Goal: Communication & Community: Participate in discussion

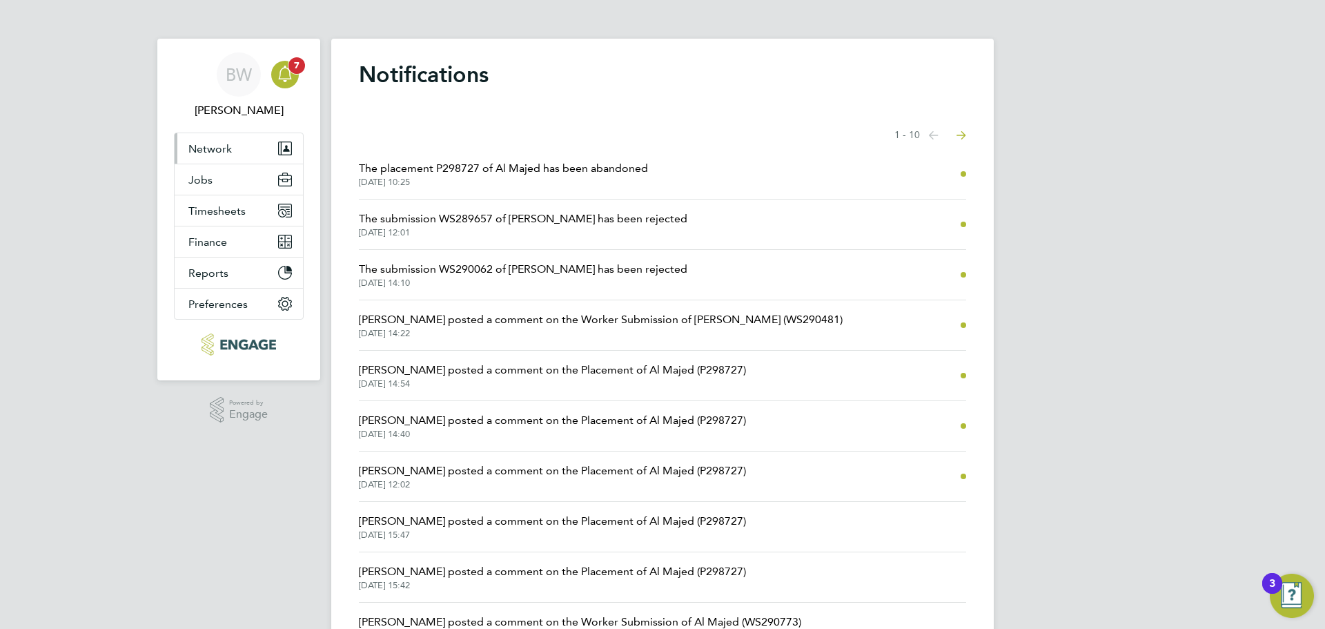
drag, startPoint x: 231, startPoint y: 141, endPoint x: 282, endPoint y: 82, distance: 77.4
click at [293, 81] on ul "[PERSON_NAME] Notifications 7 Applications: Network Team Members Businesses Sit…" at bounding box center [239, 204] width 130 height 331
click at [311, 72] on app-nav-sections-wrapper "[PERSON_NAME] Notifications 7 Applications: Network Team Members Businesses Sit…" at bounding box center [238, 210] width 163 height 342
click at [296, 76] on div "Main navigation" at bounding box center [285, 75] width 28 height 28
click at [237, 171] on button "Jobs" at bounding box center [239, 179] width 128 height 30
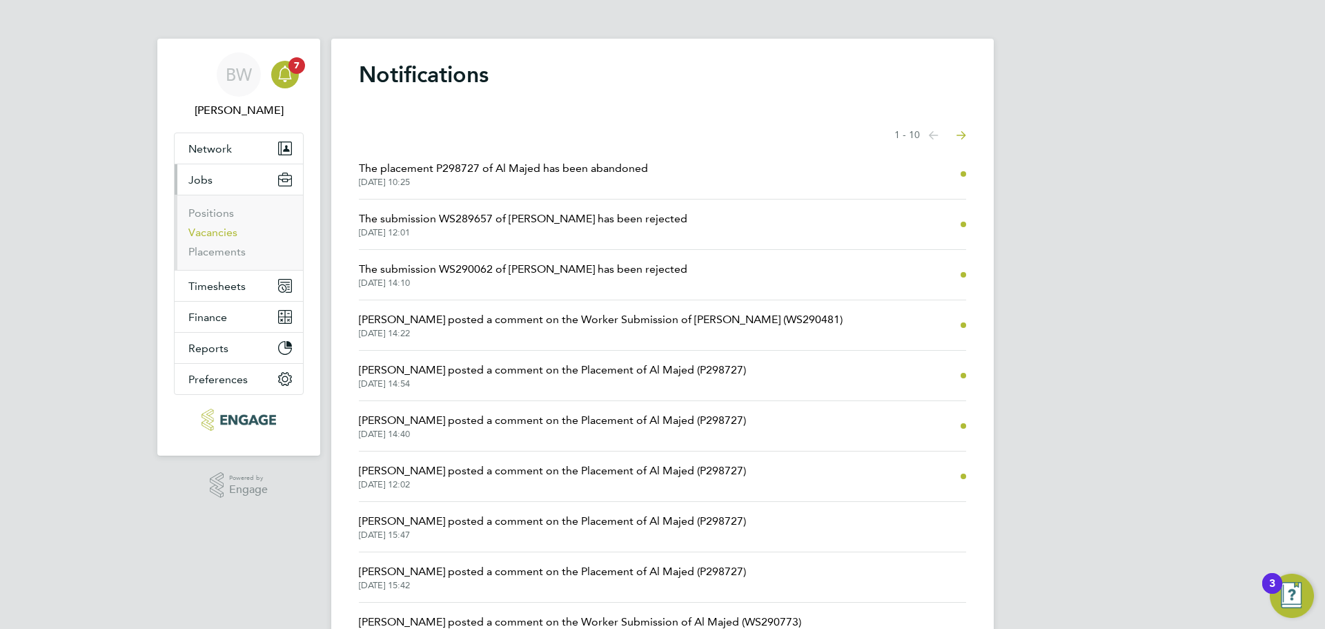
click at [207, 236] on link "Vacancies" at bounding box center [212, 232] width 49 height 13
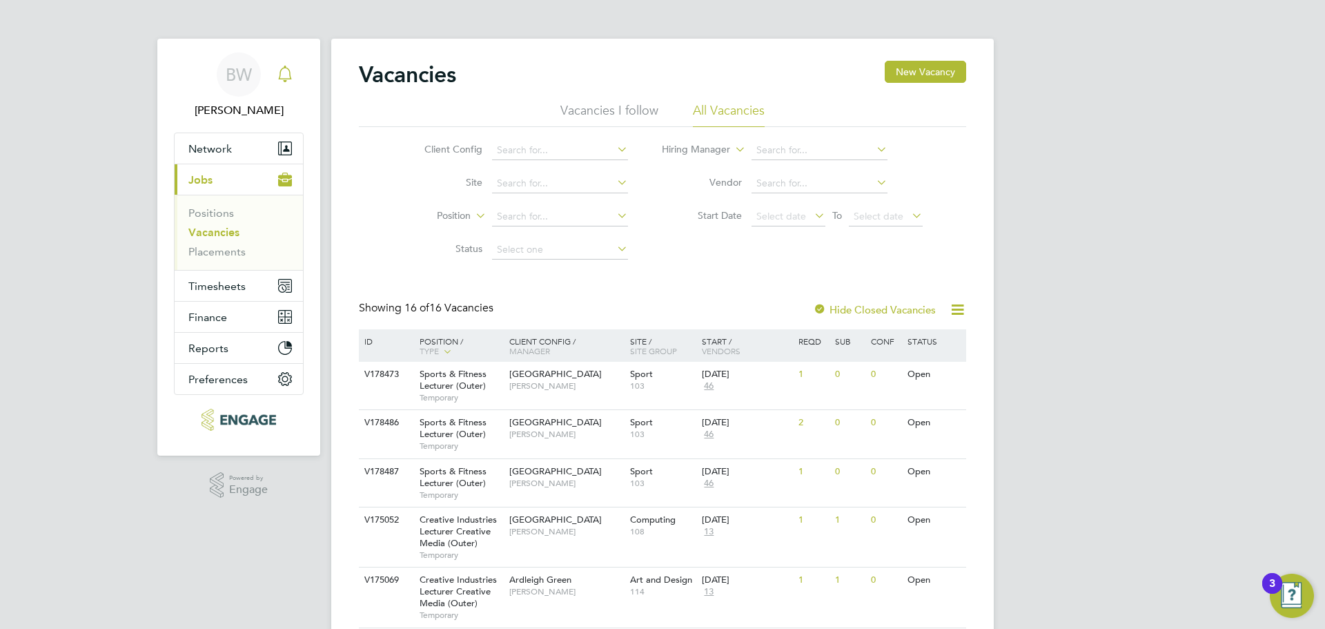
click at [298, 80] on div "Main navigation" at bounding box center [285, 75] width 28 height 28
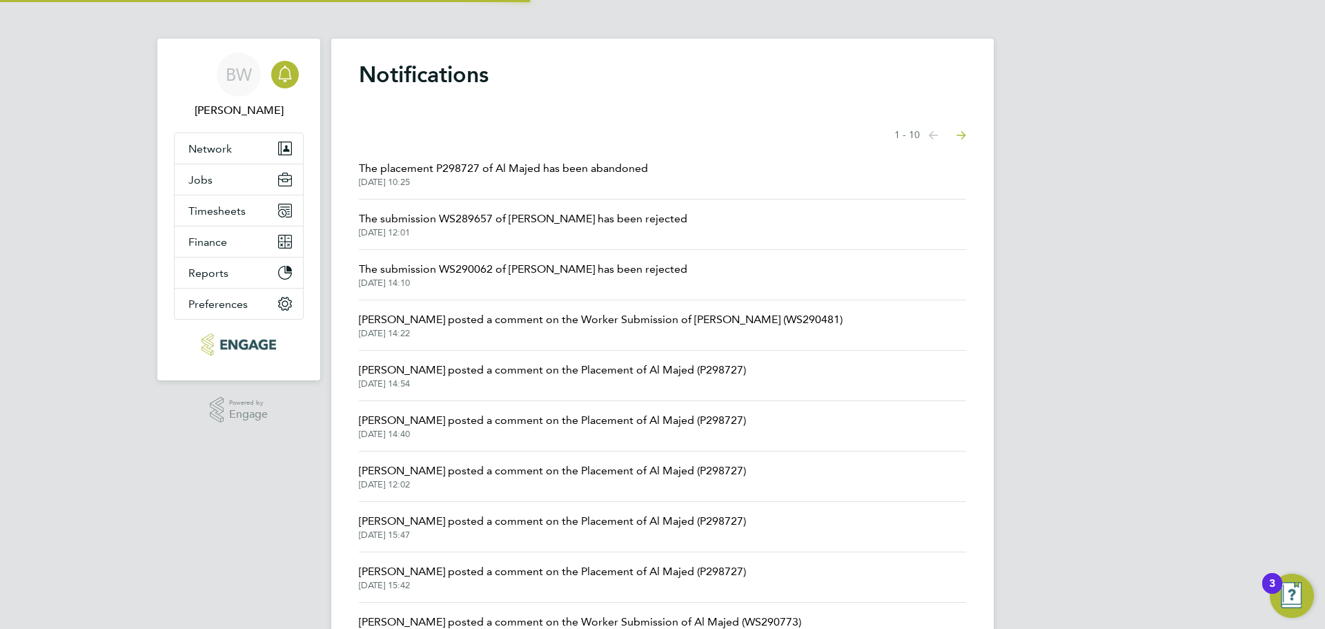
click at [456, 172] on span "The placement P298727 of Al Majed has been abandoned" at bounding box center [503, 168] width 289 height 17
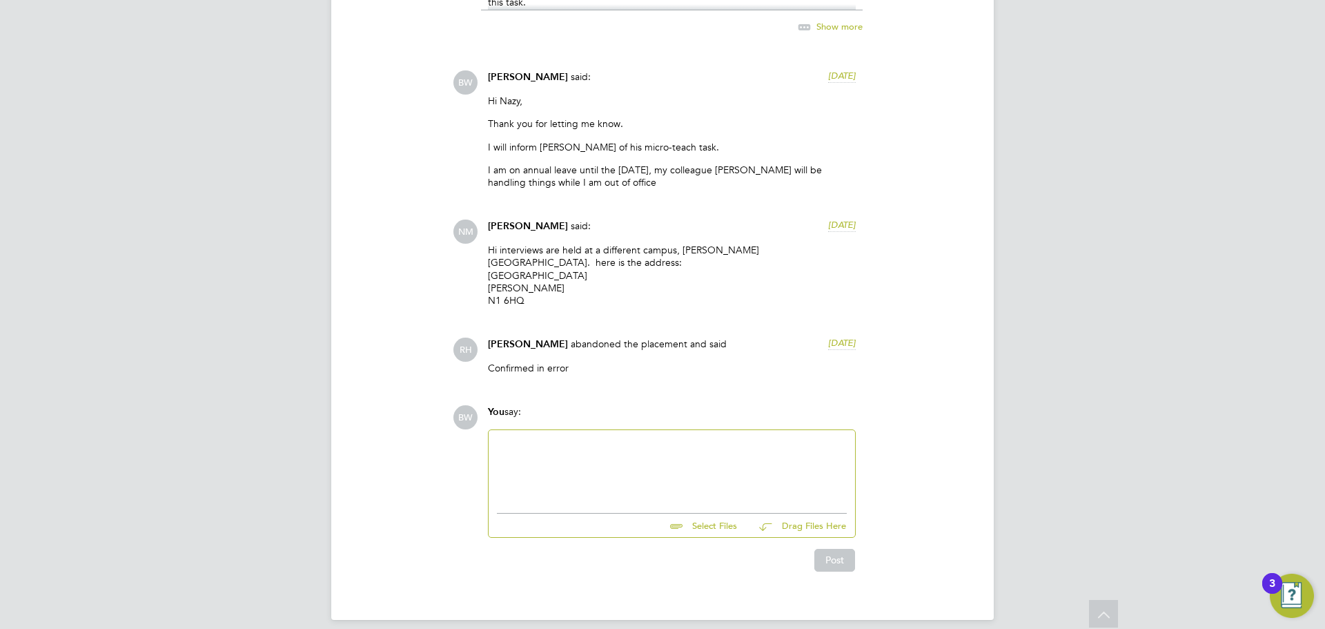
click at [562, 451] on div at bounding box center [672, 467] width 350 height 59
click at [638, 457] on div at bounding box center [672, 467] width 350 height 59
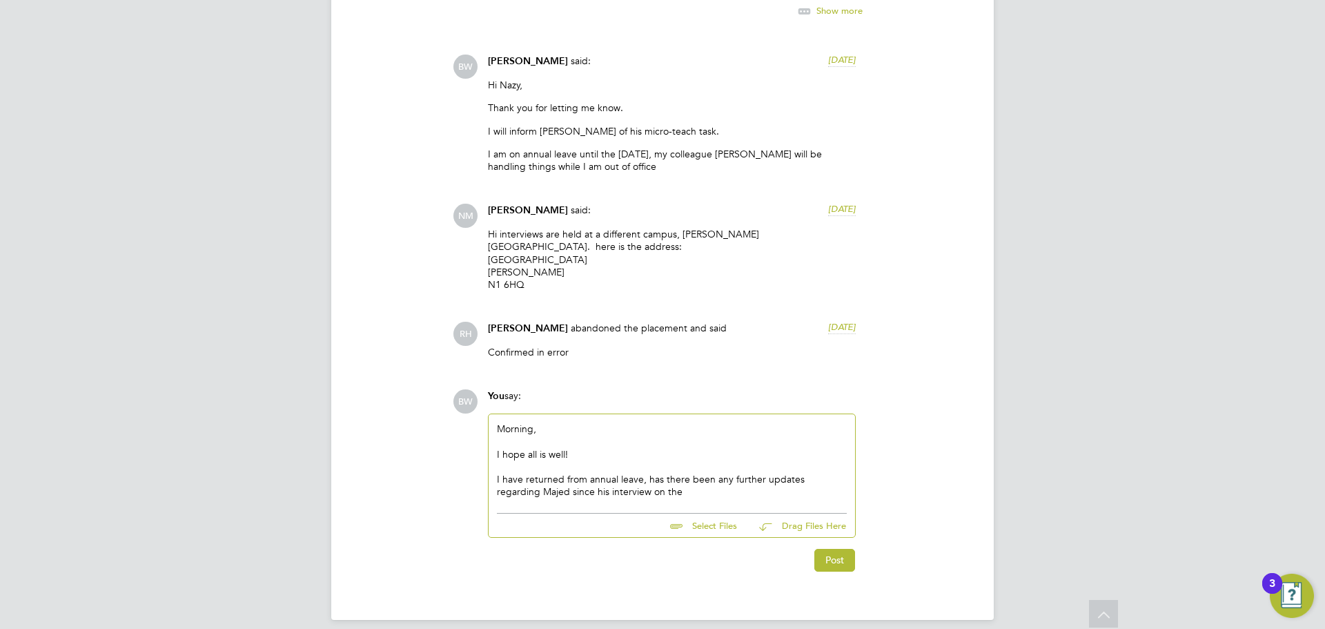
drag, startPoint x: 648, startPoint y: 481, endPoint x: 587, endPoint y: 477, distance: 60.2
click at [587, 477] on div "I have returned from annual leave, has there been any further updates regarding…" at bounding box center [672, 485] width 350 height 25
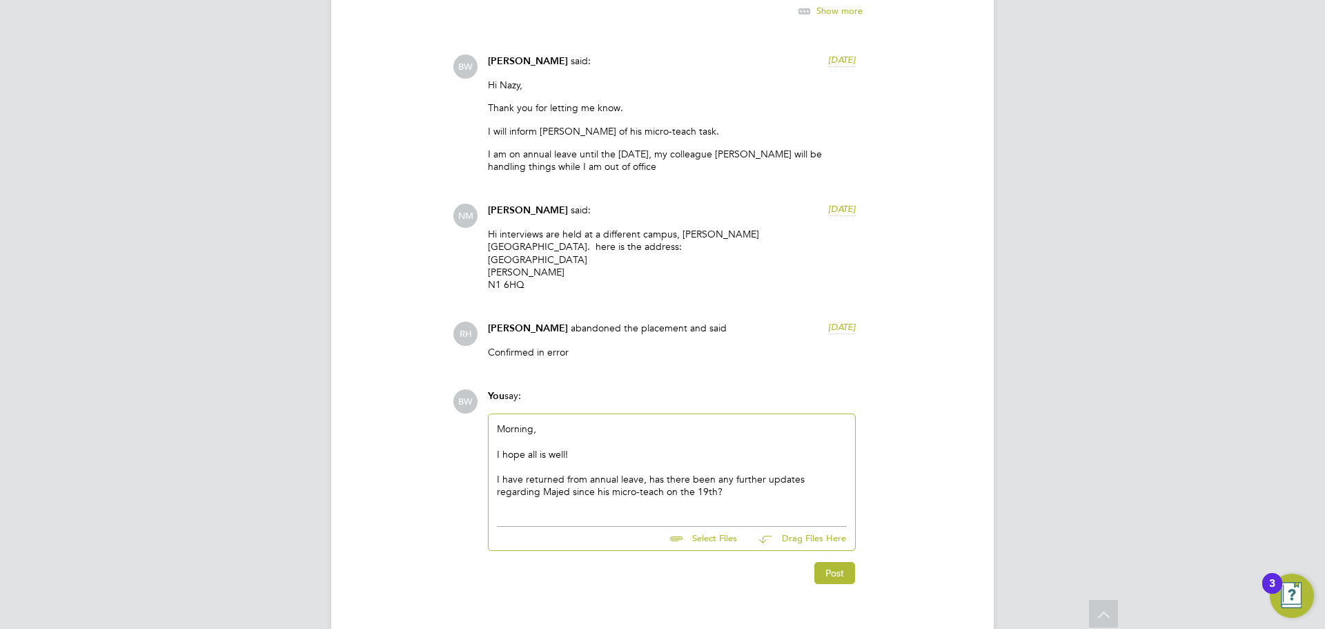
click at [743, 482] on div "I have returned from annual leave, has there been any further updates regarding…" at bounding box center [672, 485] width 350 height 25
click at [840, 562] on button "Post" at bounding box center [835, 573] width 41 height 22
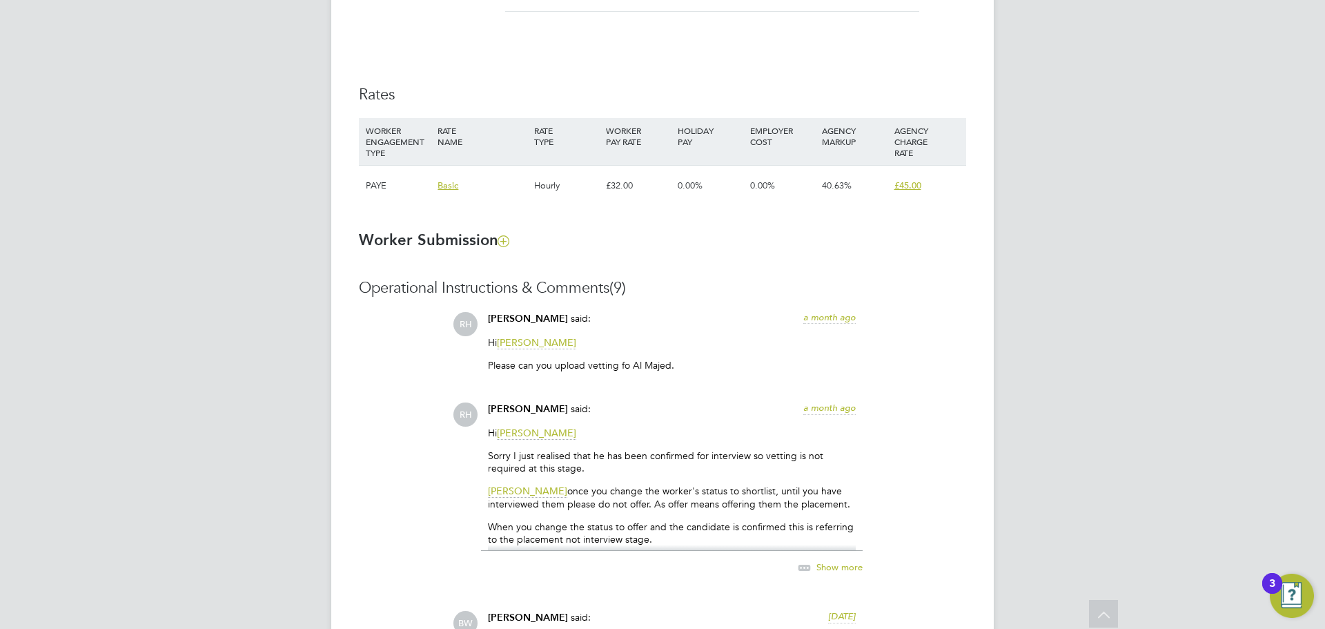
scroll to position [695, 0]
